Goal: Transaction & Acquisition: Purchase product/service

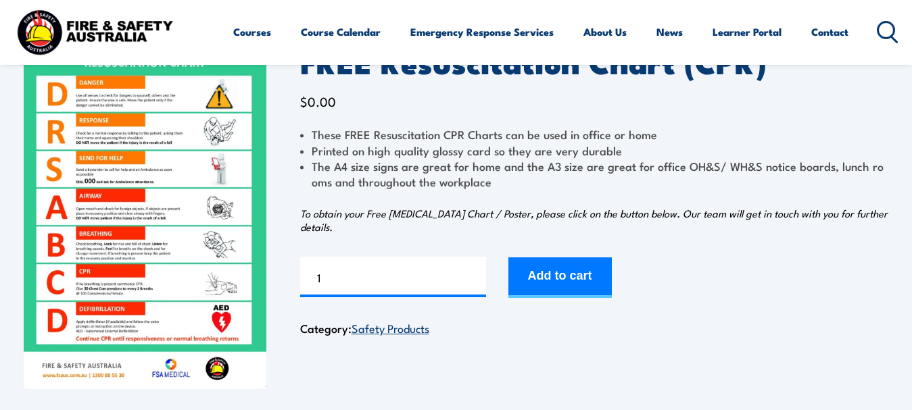
scroll to position [135, 0]
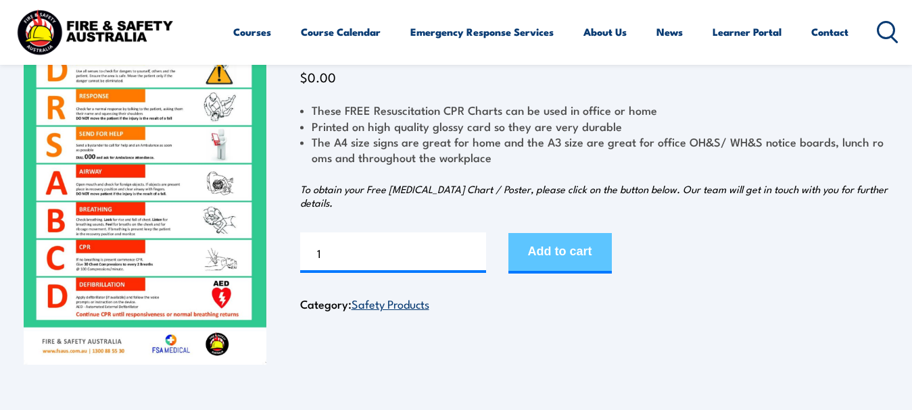
click at [562, 245] on button "Add to cart" at bounding box center [559, 253] width 103 height 41
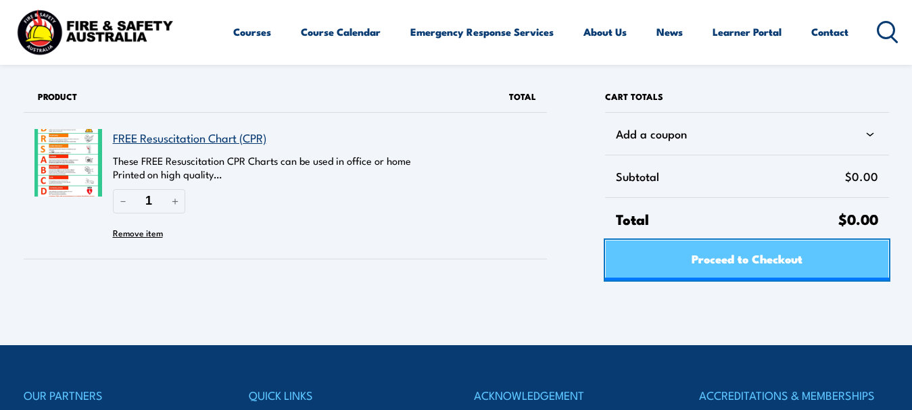
click at [746, 259] on span "Proceed to Checkout" at bounding box center [747, 259] width 111 height 36
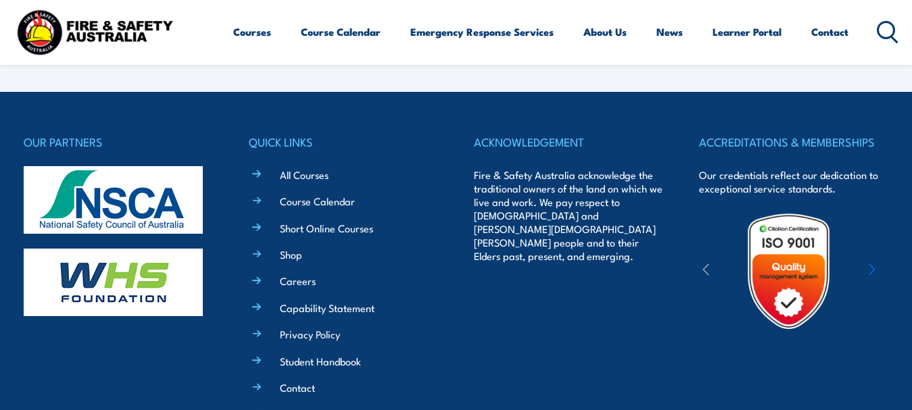
select select "VIC"
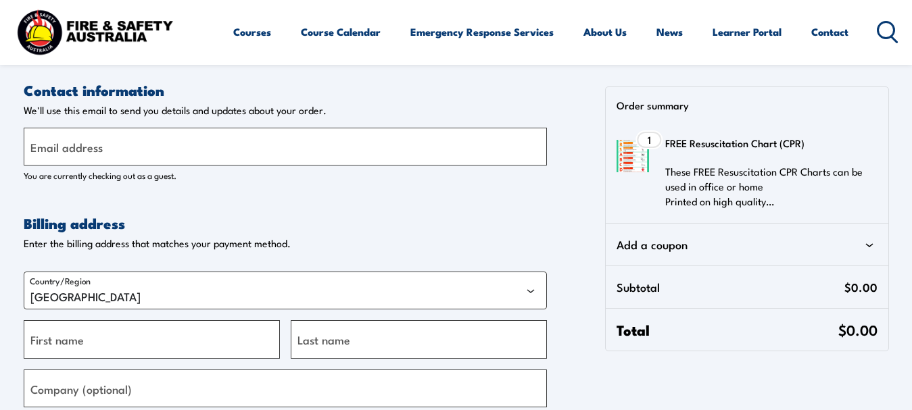
click at [91, 149] on label "Email address" at bounding box center [66, 147] width 72 height 18
click at [91, 149] on input "Email address" at bounding box center [285, 147] width 523 height 38
type input "j.boivin0309@gmail.com"
type input "Jennifer"
type input "Boivin"
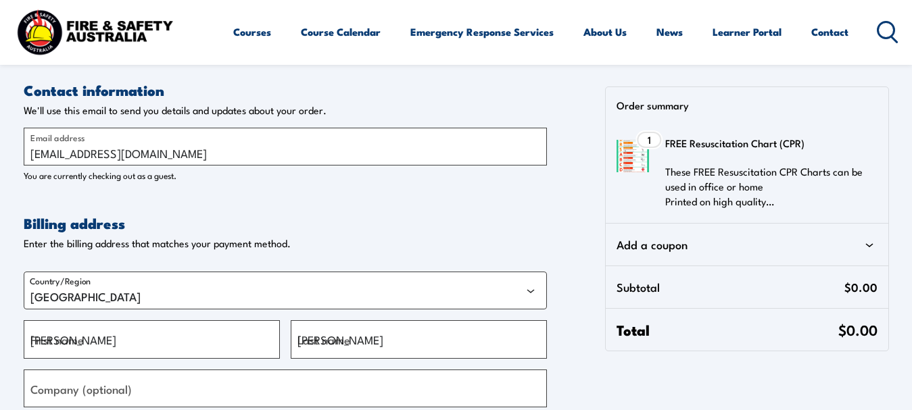
type input "64, Whimbrel crescent"
type input "Coodanup"
select select "WA"
type input "6210"
type input "+61409799403"
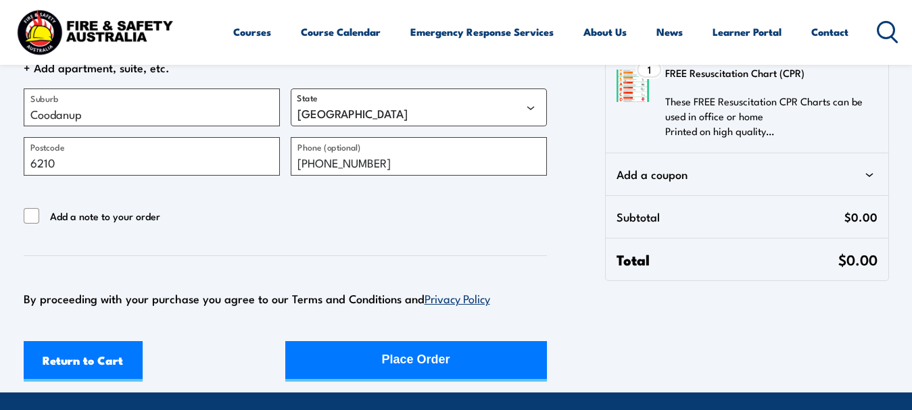
scroll to position [473, 0]
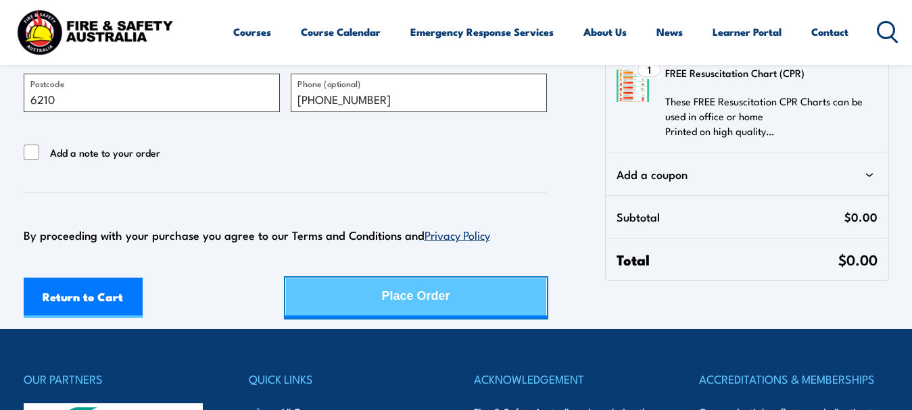
click at [405, 301] on div "Place Order" at bounding box center [416, 297] width 68 height 36
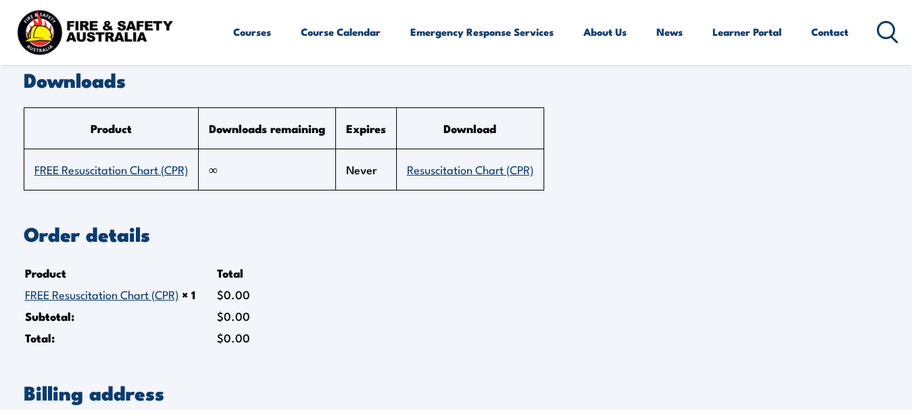
scroll to position [135, 0]
click at [462, 173] on link "Resuscitation Chart (CPR)" at bounding box center [470, 168] width 126 height 16
